Goal: Task Accomplishment & Management: Manage account settings

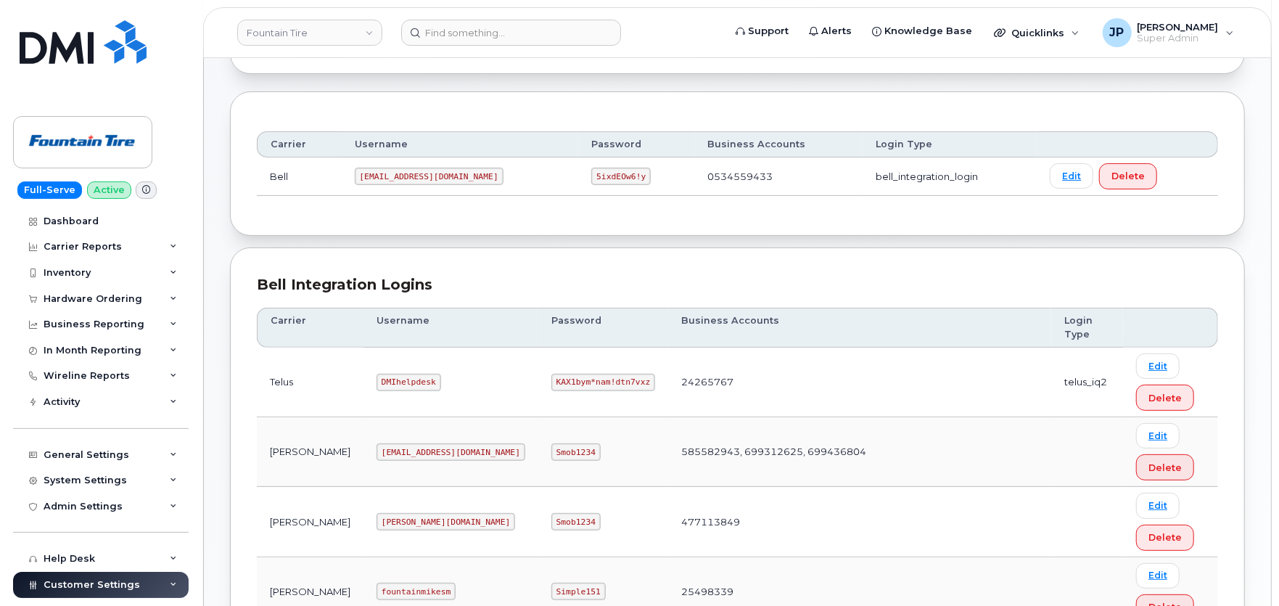
scroll to position [161, 0]
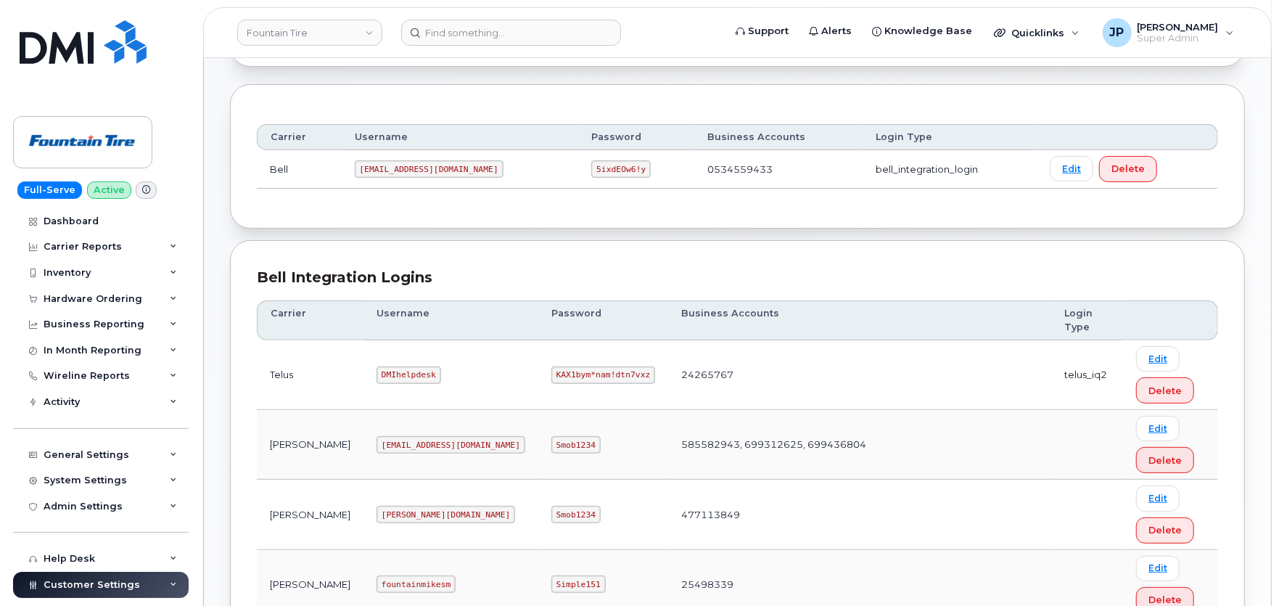
click at [551, 375] on code "KAX1bym*nam!dtn7vxz" at bounding box center [603, 374] width 104 height 17
copy code "KAX1bym*nam!dtn7vxz"
click at [342, 27] on link "Fountain Tire" at bounding box center [309, 33] width 145 height 26
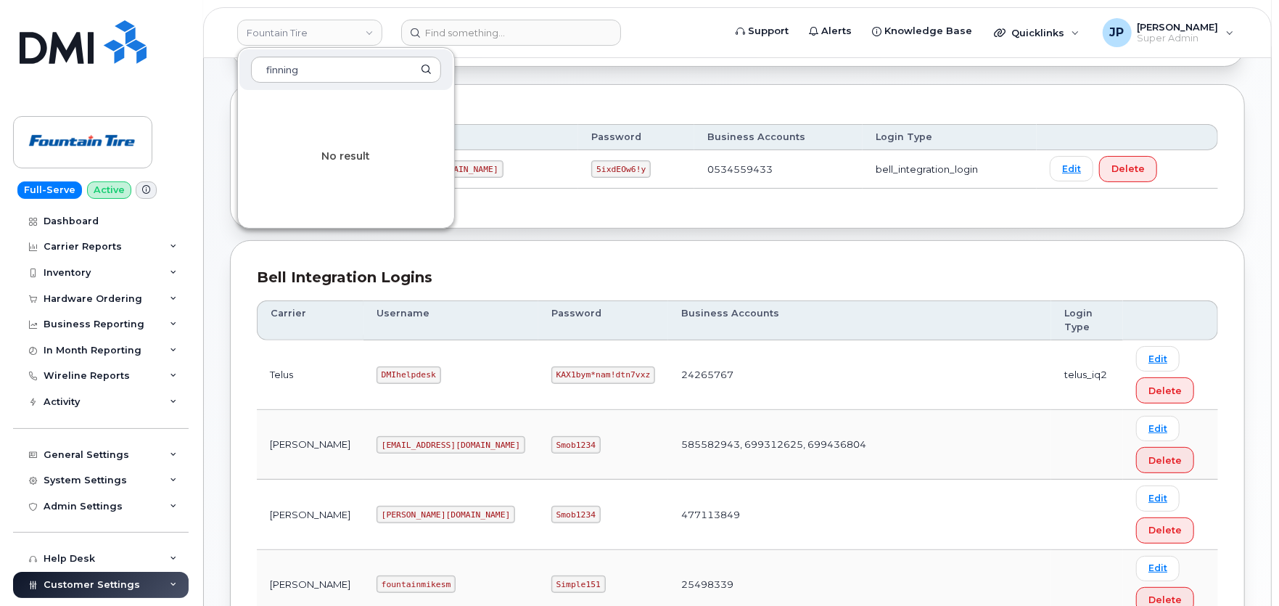
type input "finning"
click at [496, 61] on div "Accounts Logins Bell NAGs" at bounding box center [737, 20] width 1015 height 91
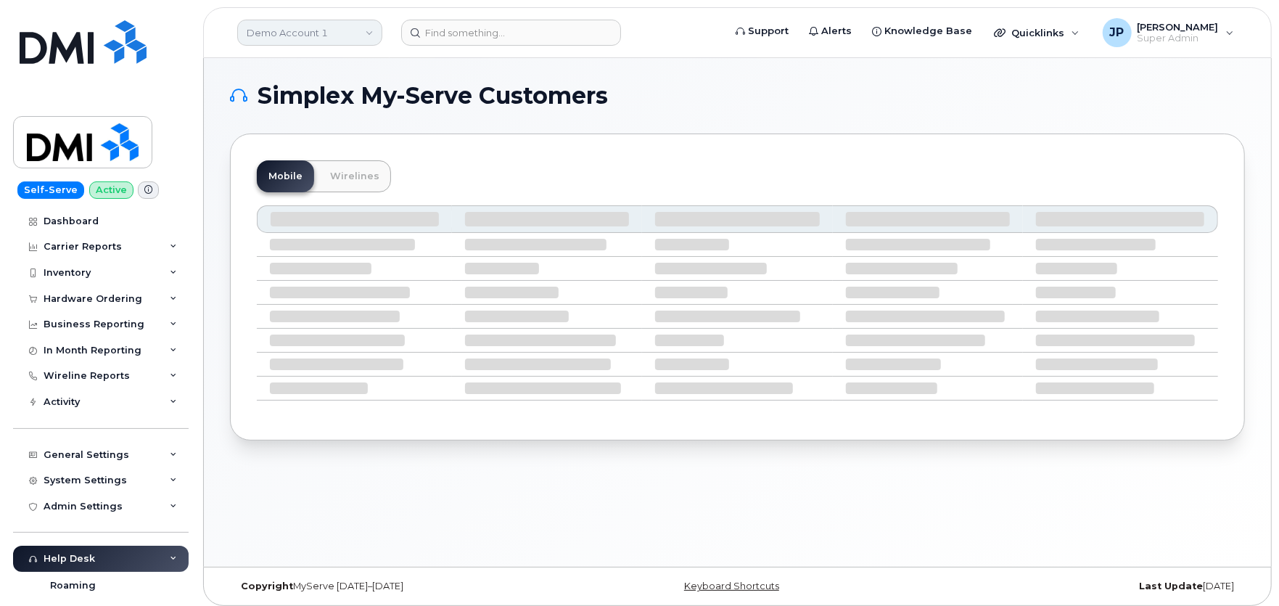
click at [308, 22] on link "Demo Account 1" at bounding box center [309, 33] width 145 height 26
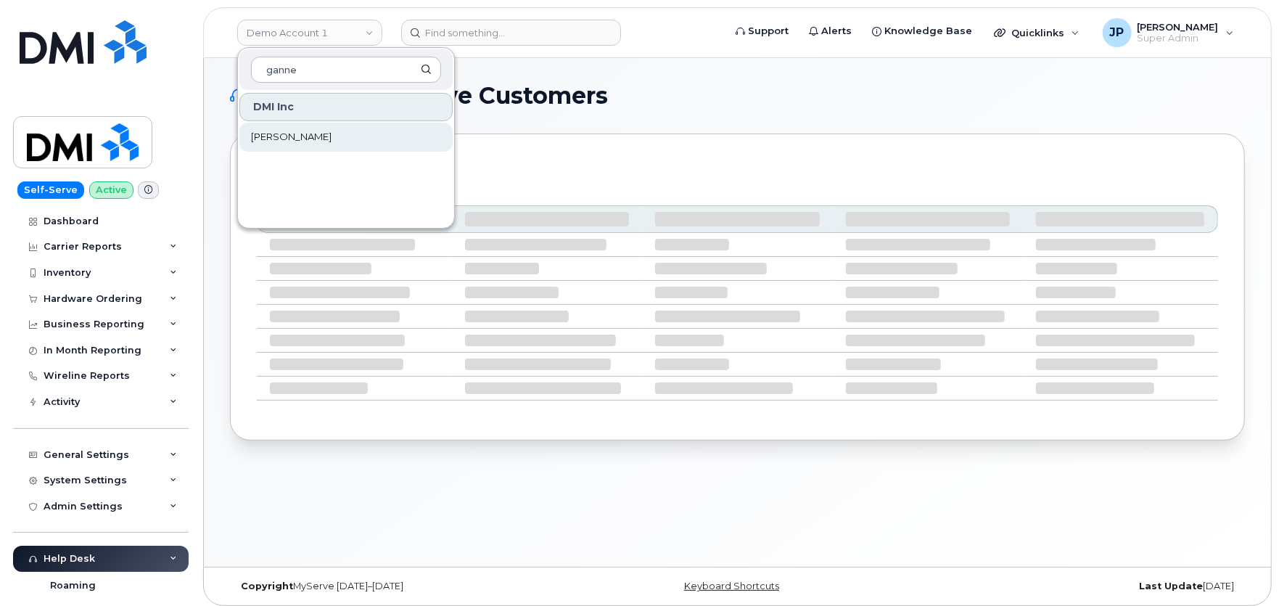
type input "ganne"
click at [323, 131] on span "[PERSON_NAME]" at bounding box center [291, 137] width 81 height 15
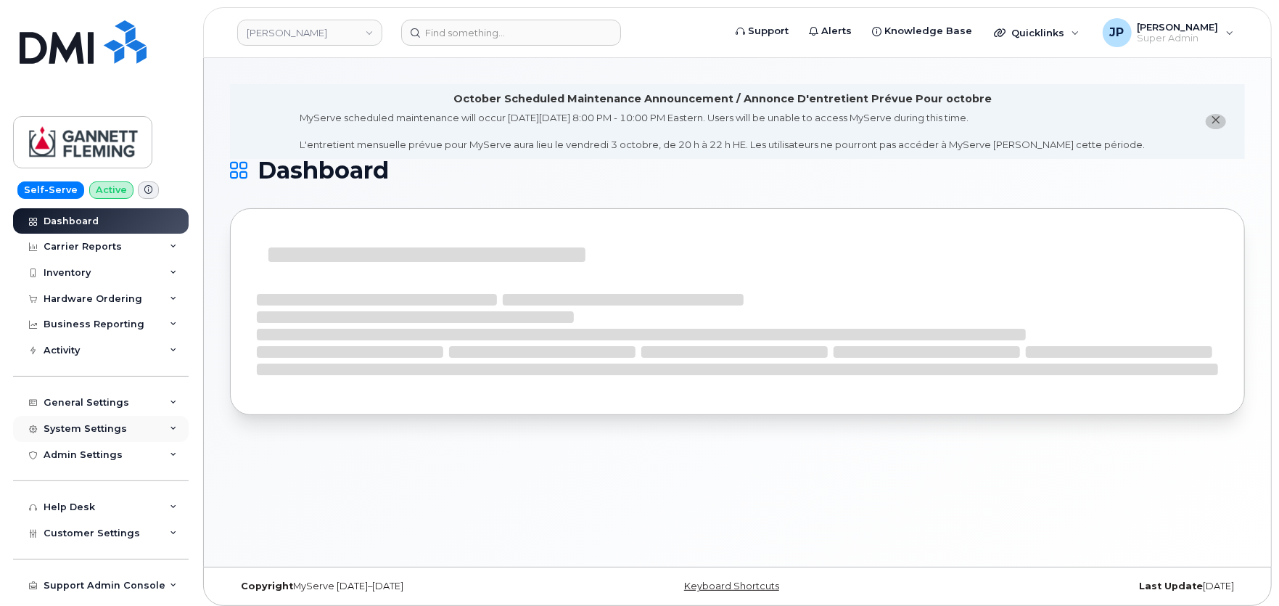
scroll to position [44, 0]
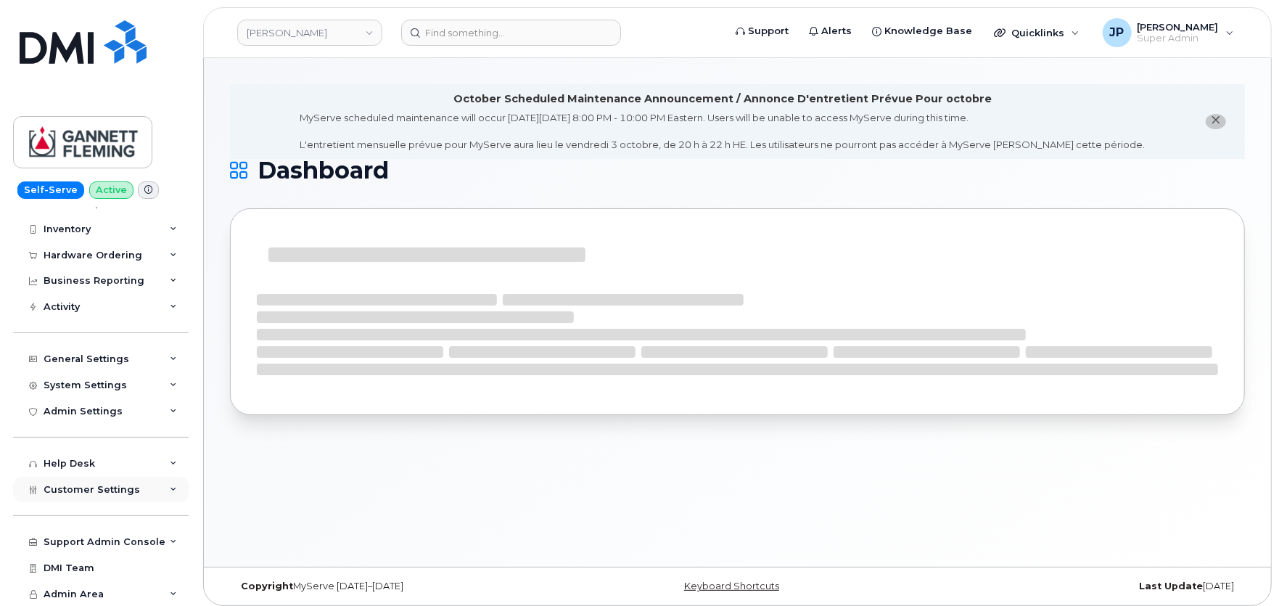
click at [124, 498] on div "Customer Settings" at bounding box center [101, 490] width 176 height 26
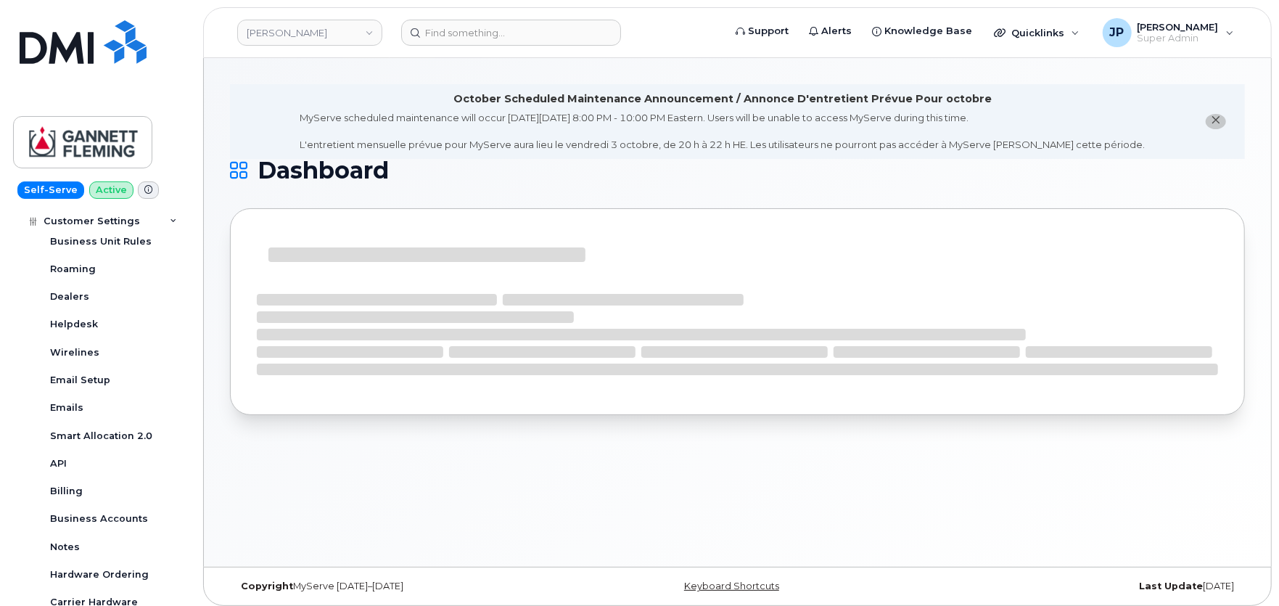
scroll to position [366, 0]
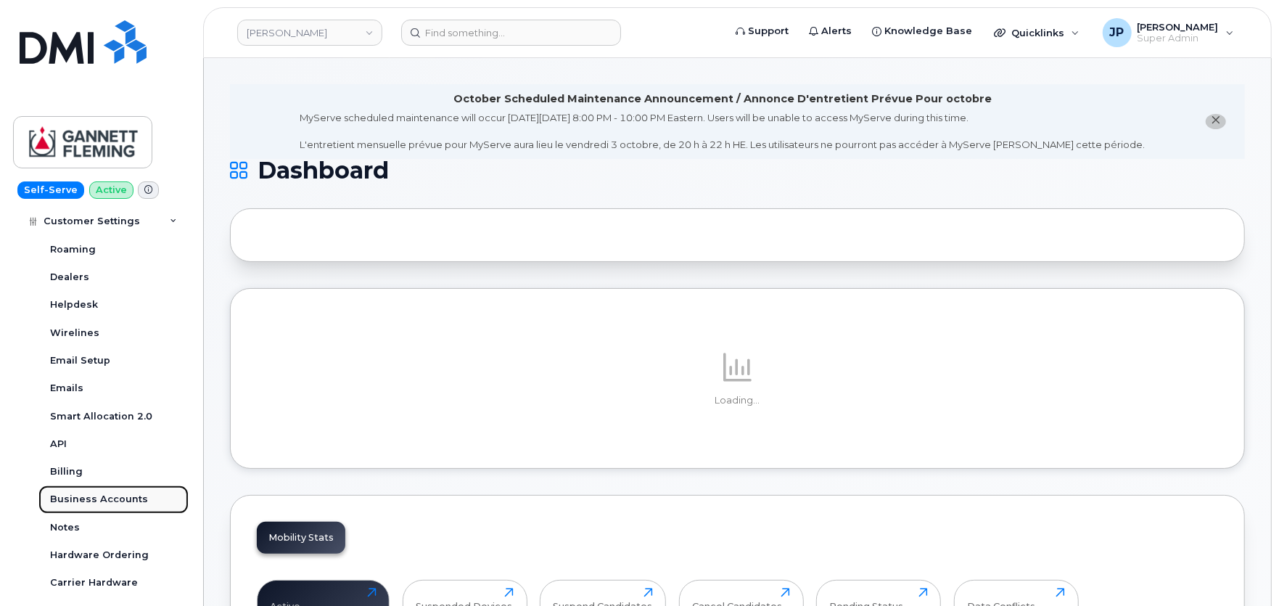
click at [102, 496] on div "Business Accounts" at bounding box center [99, 499] width 98 height 13
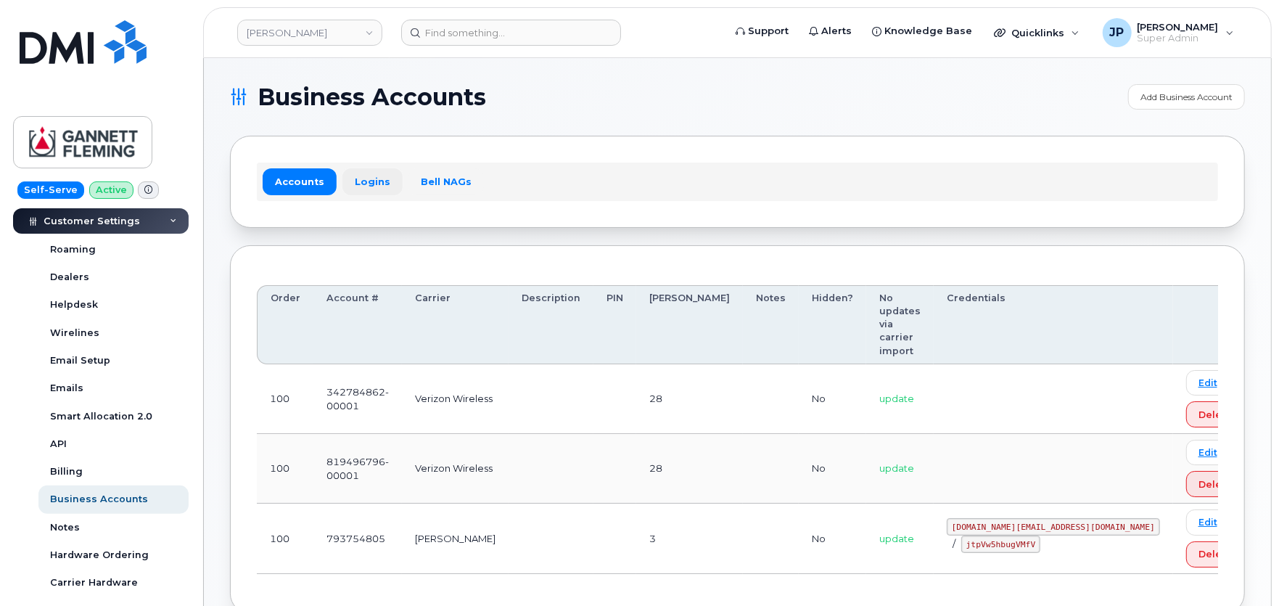
click at [363, 181] on link "Logins" at bounding box center [372, 181] width 60 height 26
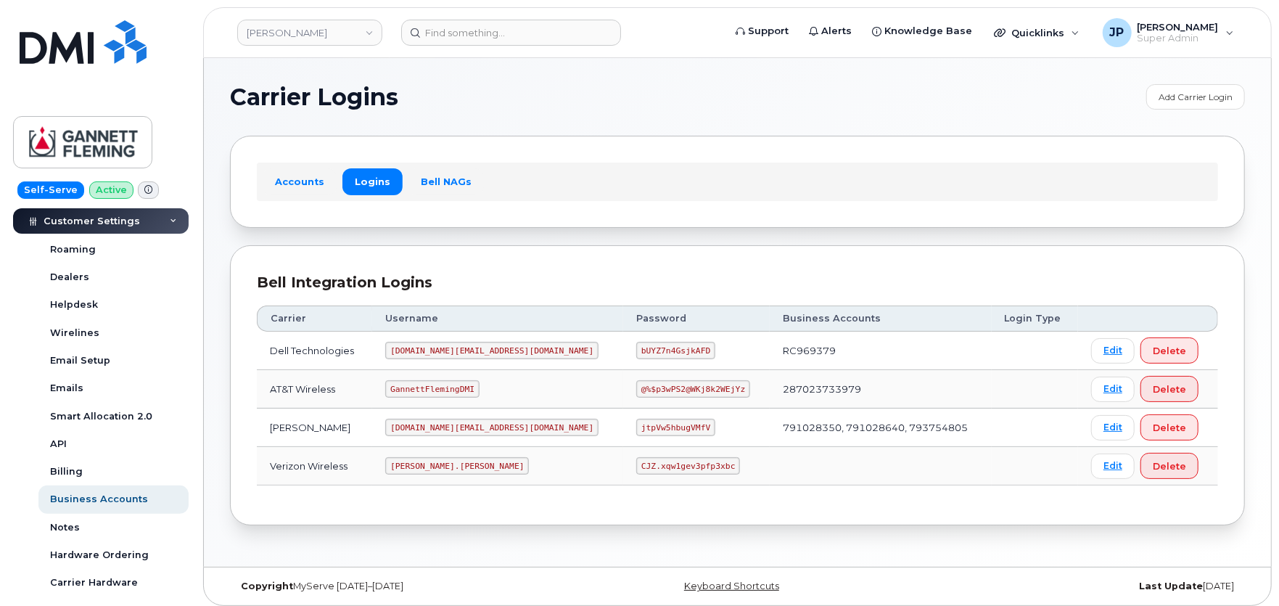
click at [467, 424] on code "mms.consulting@dminc.com" at bounding box center [491, 427] width 213 height 17
copy code "mms.consulting@dminc.com"
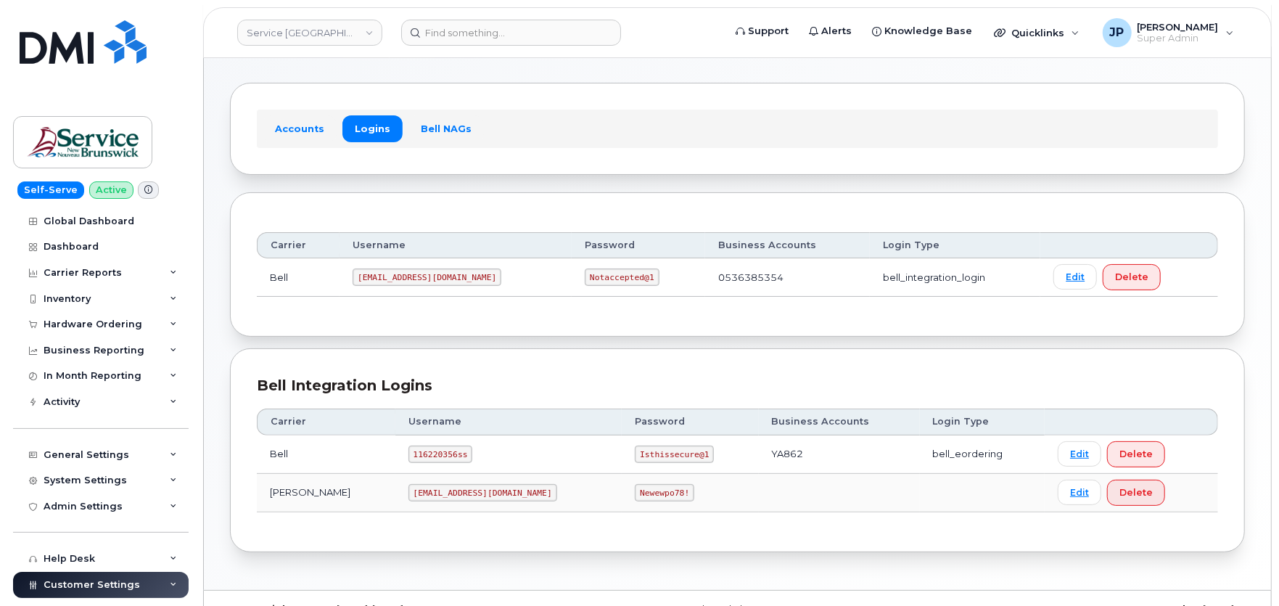
scroll to position [83, 0]
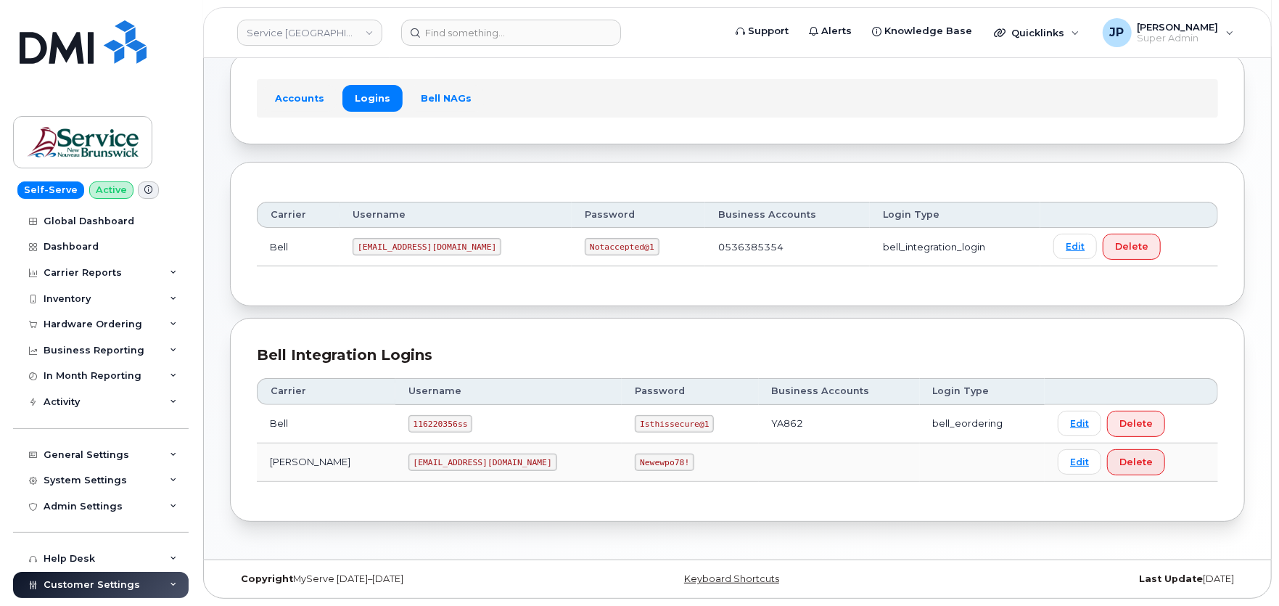
click at [421, 461] on code "ms-snb@dminc.com" at bounding box center [483, 462] width 149 height 17
copy code "ms-snb@dminc.com"
click at [635, 459] on code "Newewpo78!" at bounding box center [665, 462] width 60 height 17
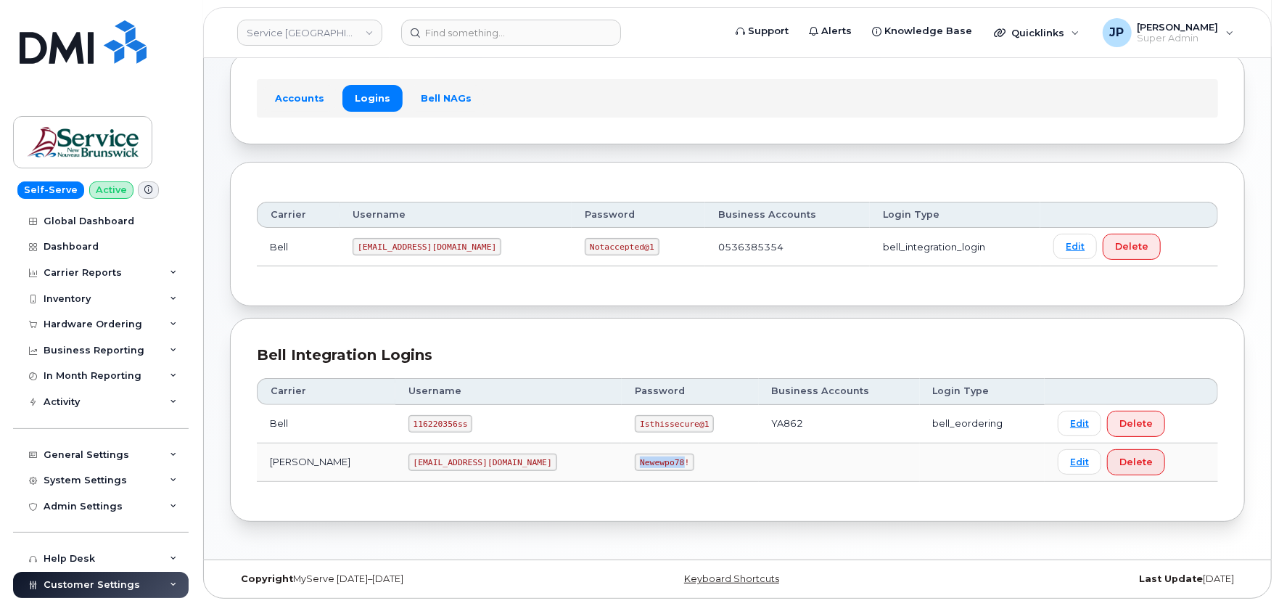
click at [635, 459] on code "Newewpo78!" at bounding box center [665, 462] width 60 height 17
copy code "Newewpo78!"
click at [635, 419] on code "Isthissecure@1" at bounding box center [674, 423] width 79 height 17
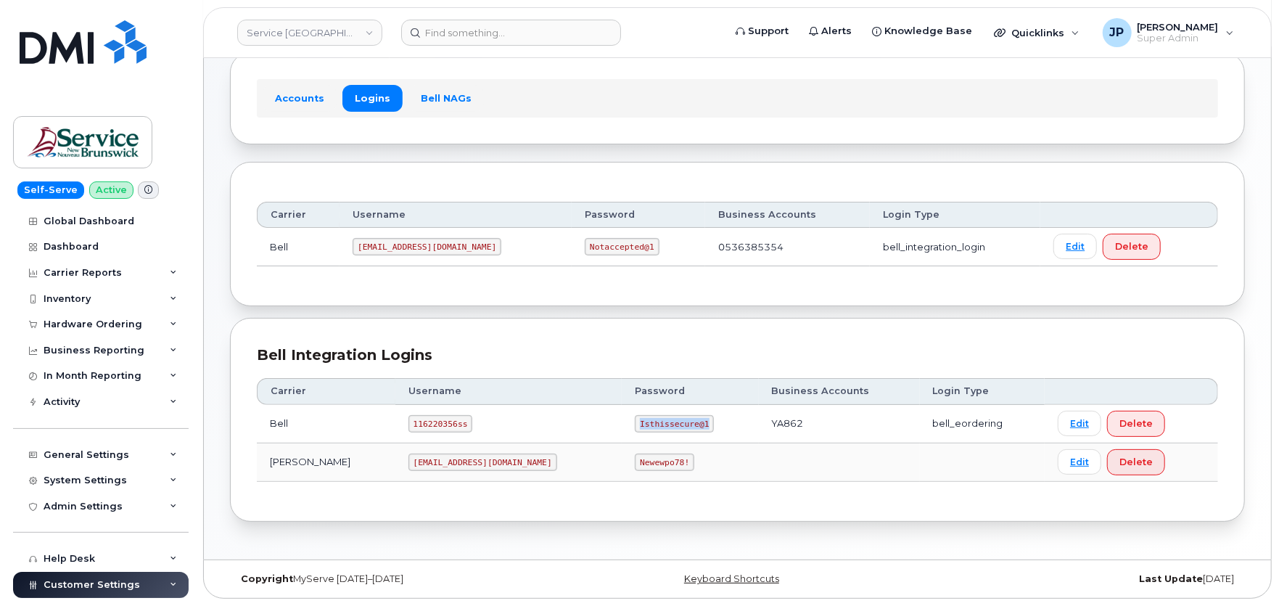
click at [635, 419] on code "Isthissecure@1" at bounding box center [674, 423] width 79 height 17
copy code "Isthissecure@1"
